Goal: Task Accomplishment & Management: Manage account settings

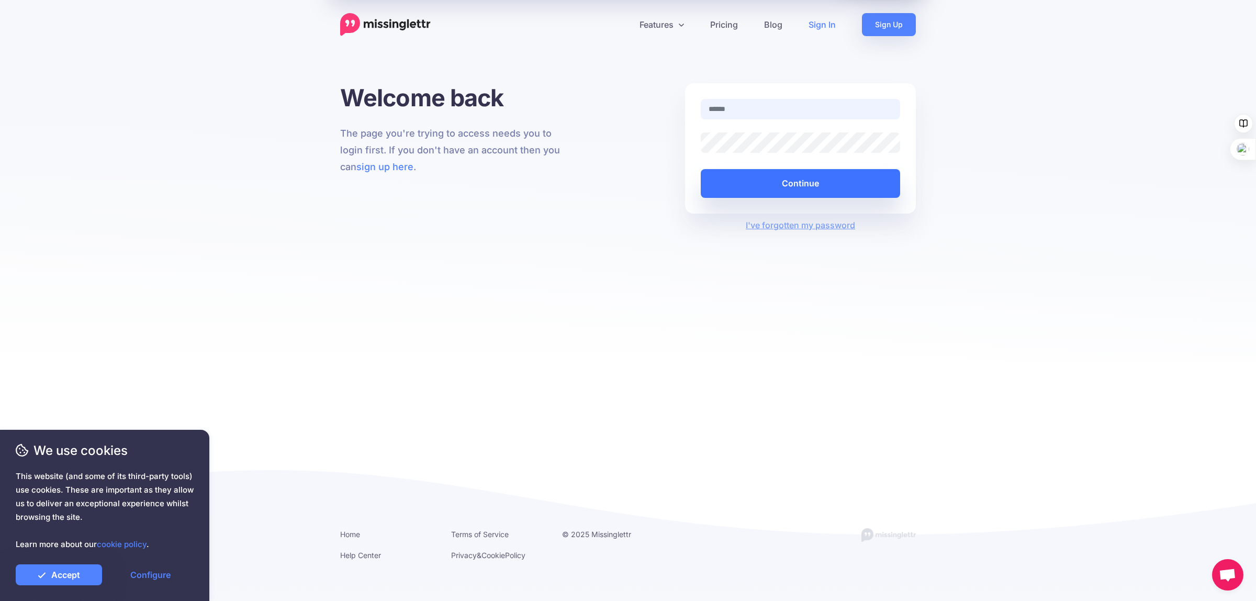
type input "**********"
click at [794, 184] on button "Continue" at bounding box center [800, 183] width 199 height 29
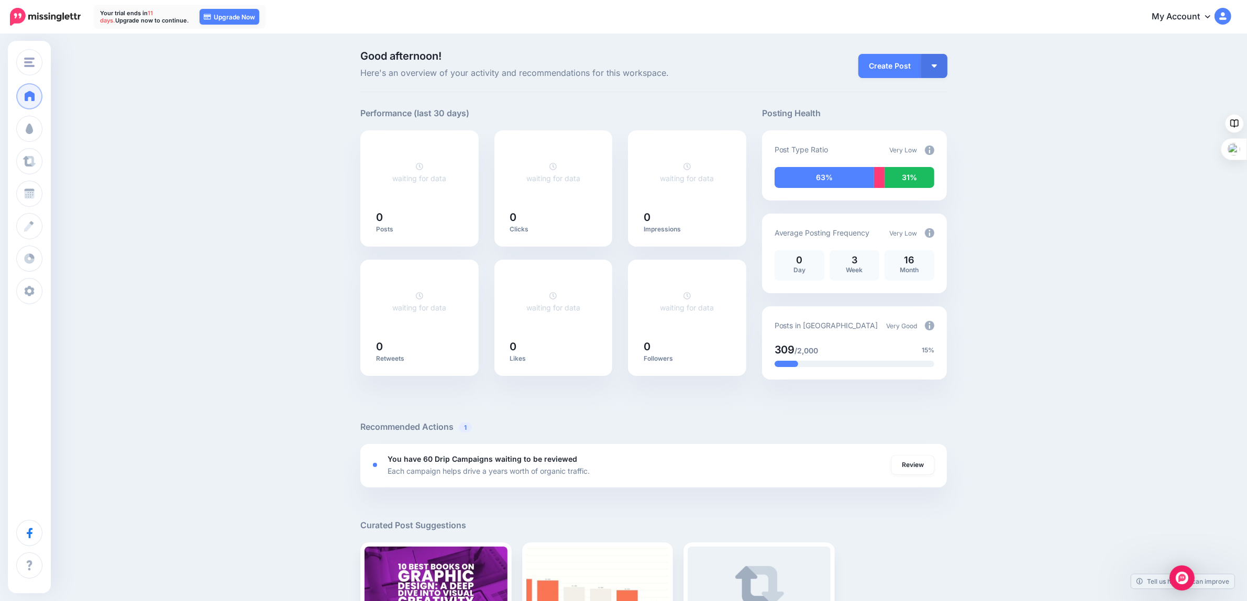
click at [933, 149] on img at bounding box center [929, 150] width 9 height 9
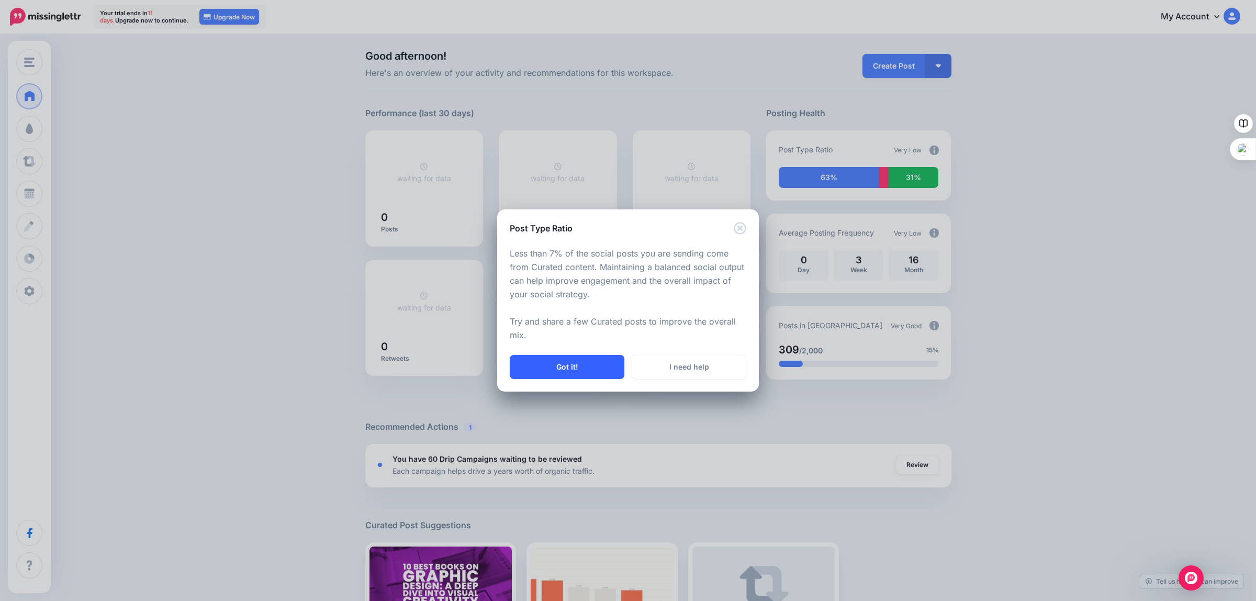
click at [570, 367] on button "Got it!" at bounding box center [567, 367] width 115 height 24
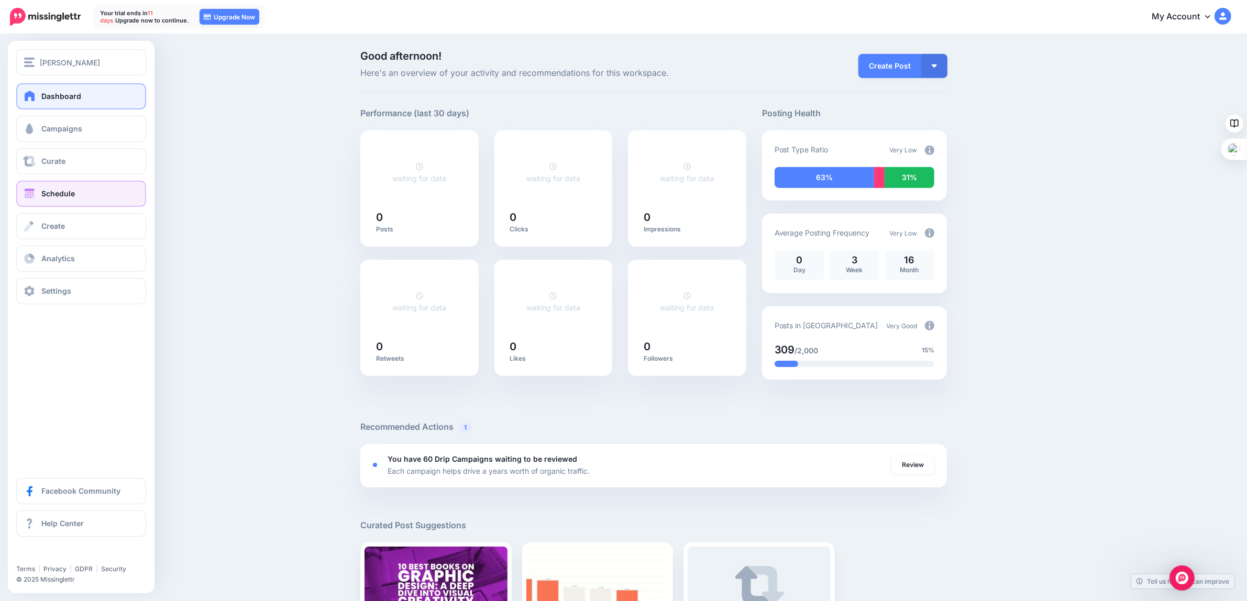
click at [39, 186] on link "Schedule" at bounding box center [81, 194] width 130 height 26
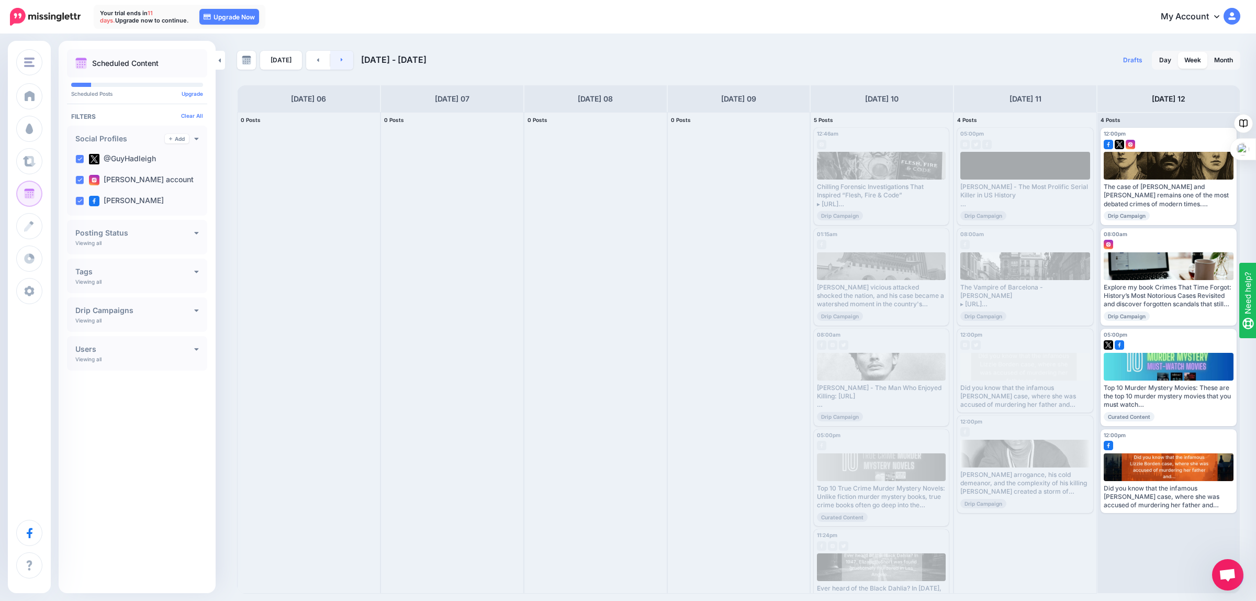
click at [341, 58] on icon at bounding box center [342, 60] width 3 height 6
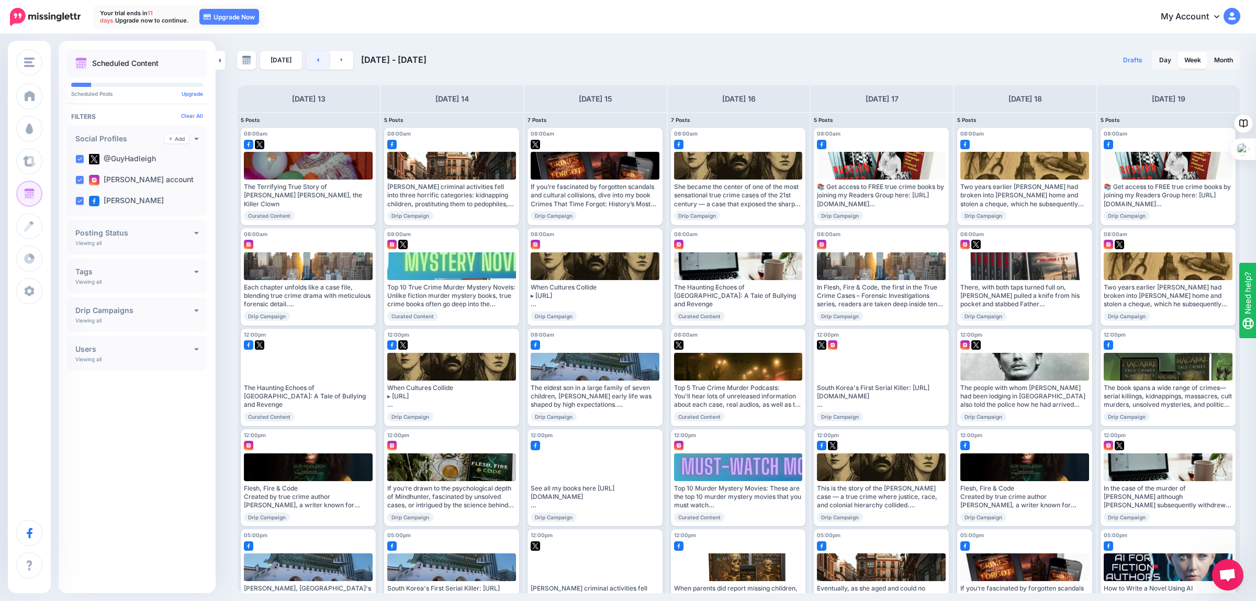
click at [315, 62] on link at bounding box center [318, 60] width 24 height 19
